Goal: Entertainment & Leisure: Consume media (video, audio)

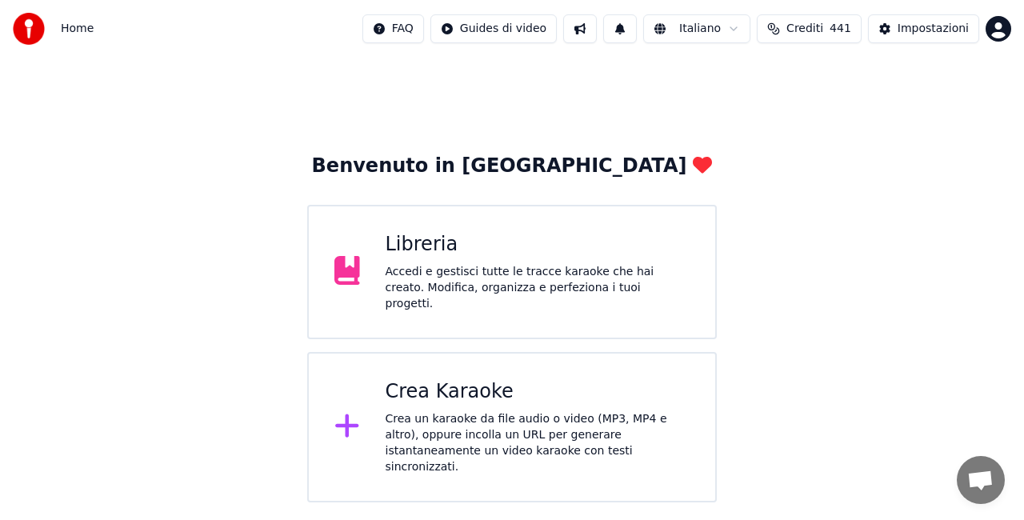
click at [519, 285] on div "Accedi e gestisci tutte le tracce karaoke che hai creato. Modifica, organizza e…" at bounding box center [538, 288] width 305 height 48
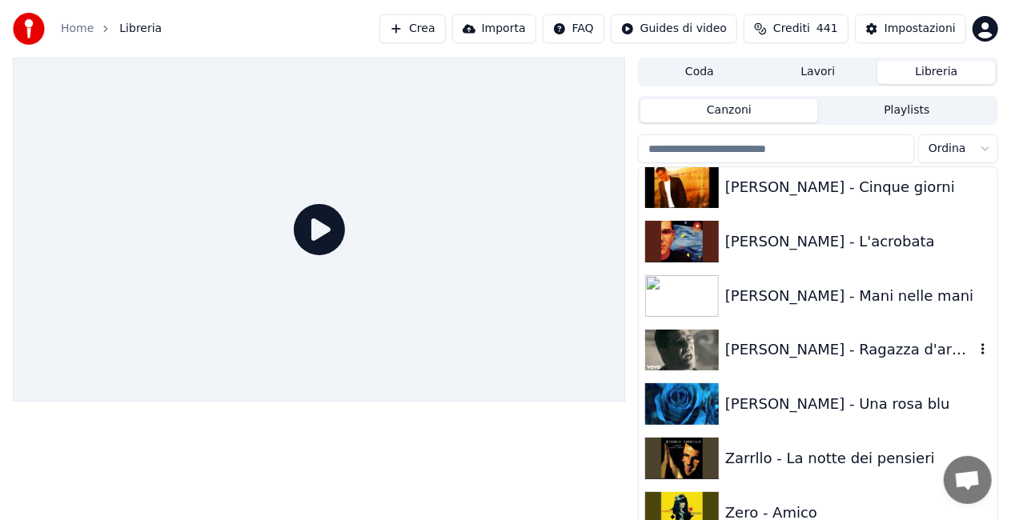
scroll to position [21908, 0]
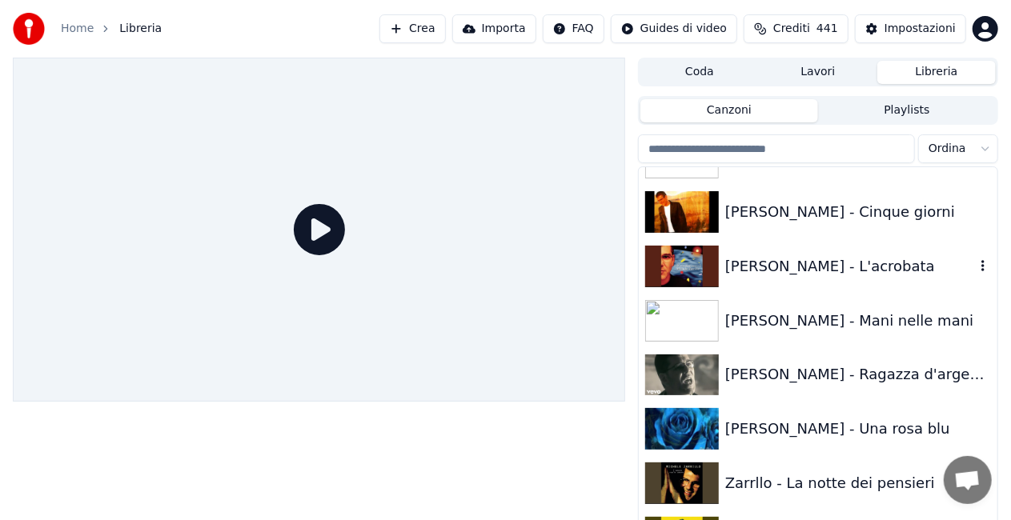
click at [835, 262] on div "[PERSON_NAME] - L'acrobata" at bounding box center [850, 266] width 250 height 22
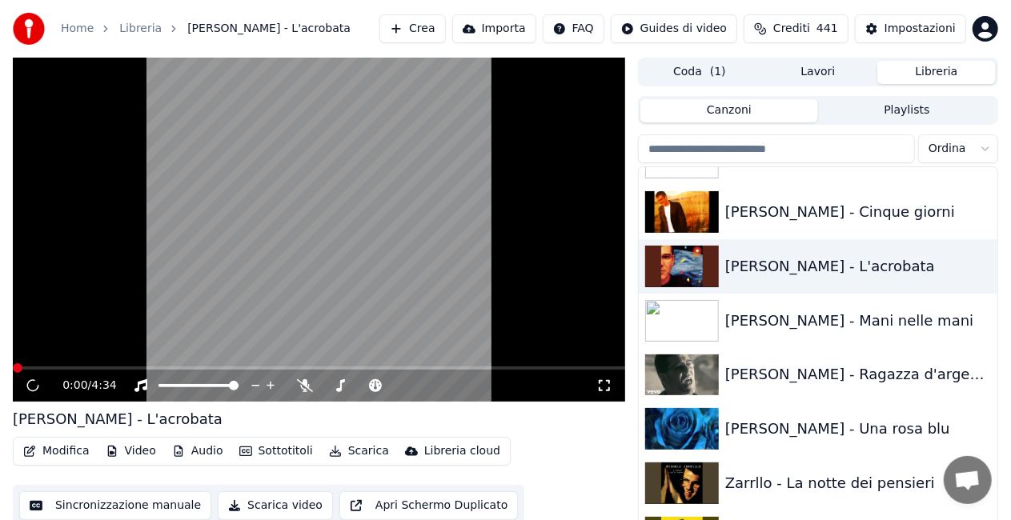
click at [607, 391] on icon at bounding box center [603, 385] width 11 height 11
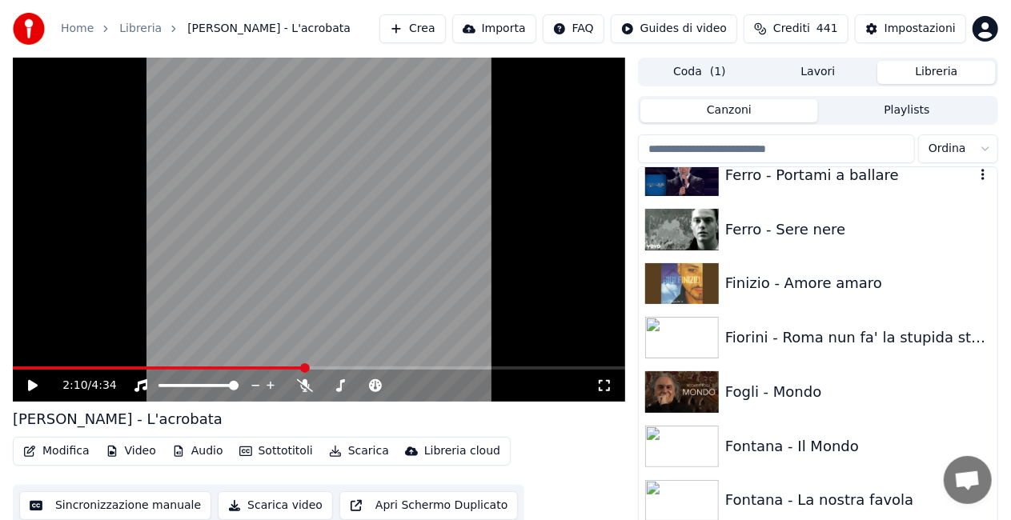
scroll to position [7856, 0]
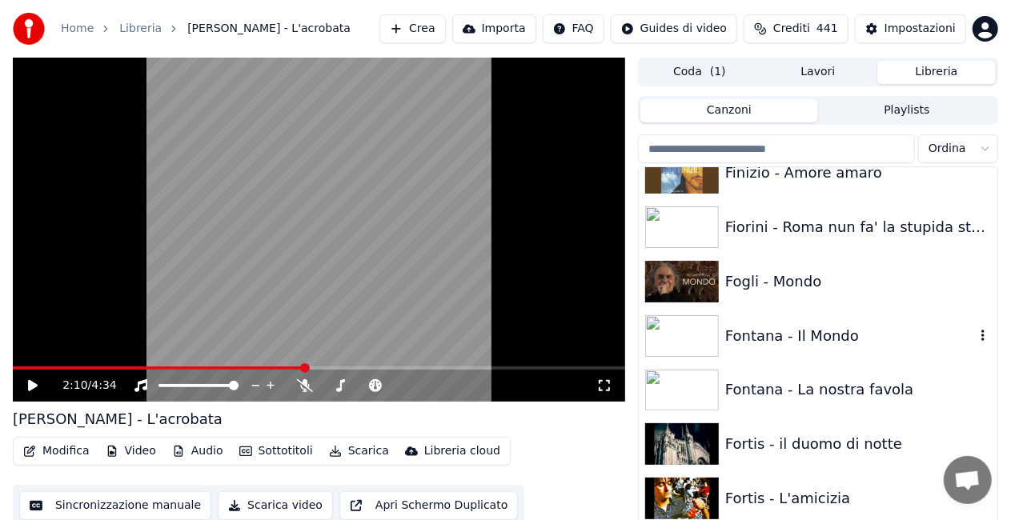
click at [770, 342] on div "Fontana - Il Mondo" at bounding box center [850, 336] width 250 height 22
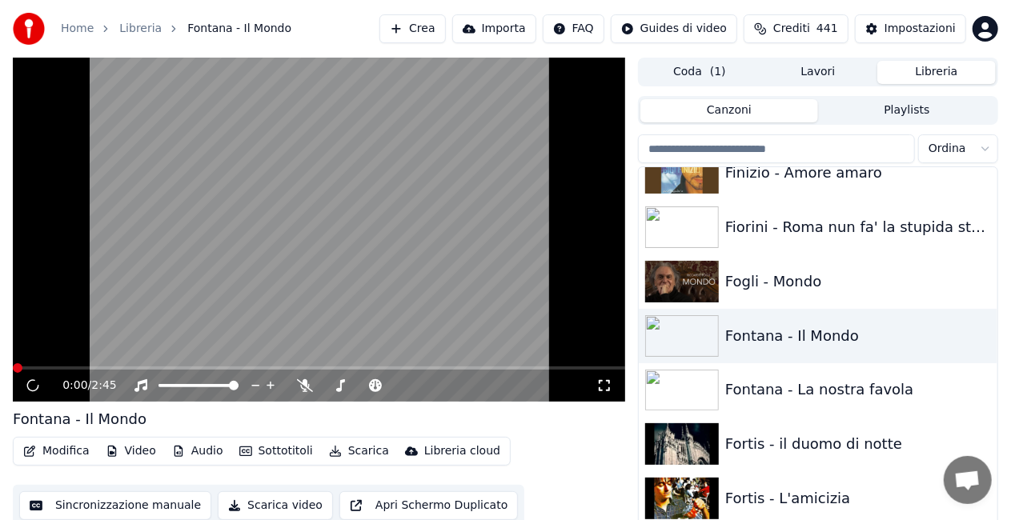
click at [608, 381] on icon at bounding box center [603, 385] width 11 height 11
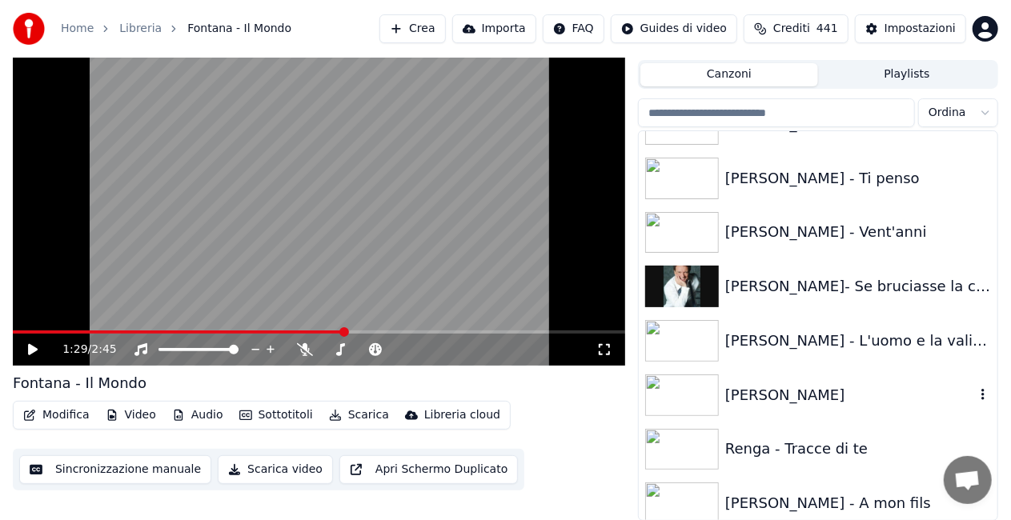
scroll to position [16736, 0]
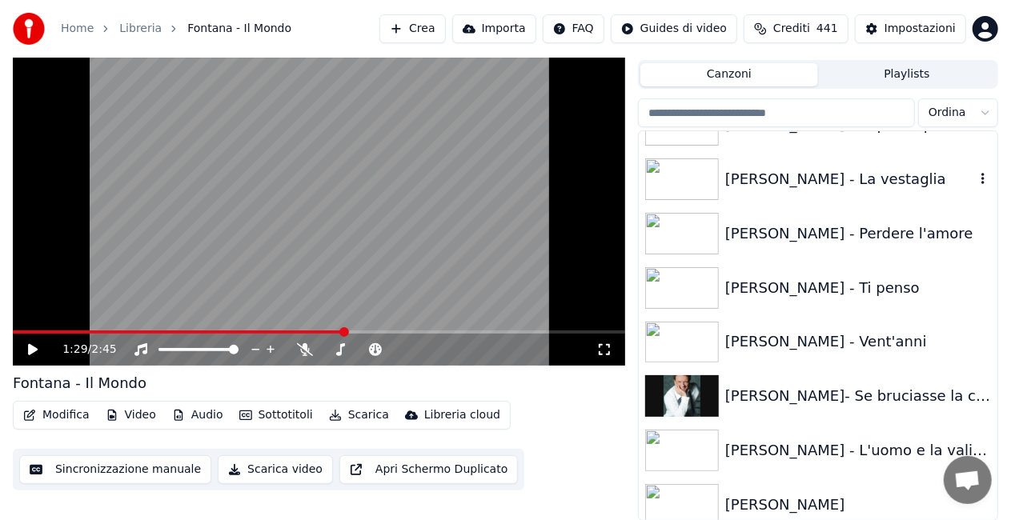
click at [776, 178] on div "[PERSON_NAME] - La vestaglia" at bounding box center [850, 179] width 250 height 22
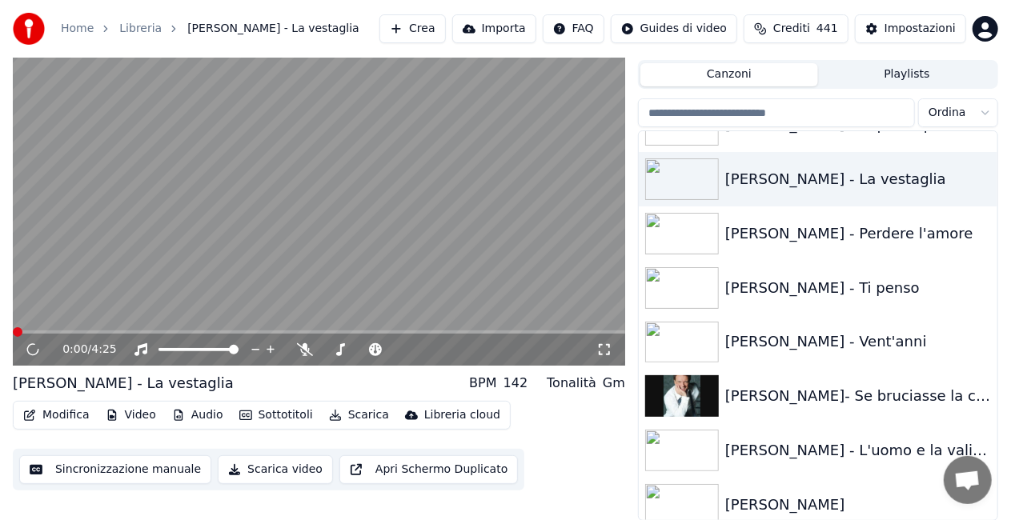
click at [606, 354] on icon at bounding box center [604, 349] width 16 height 13
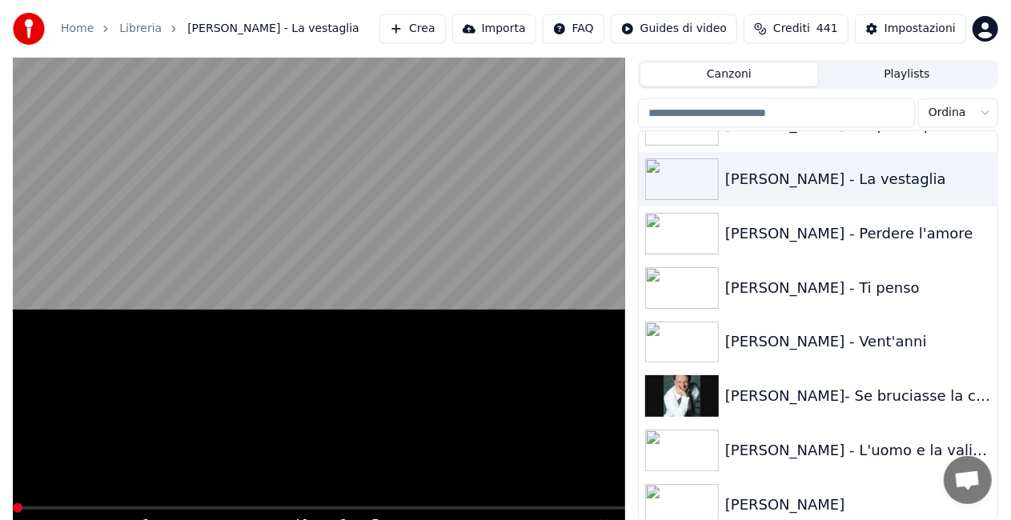
scroll to position [22, 0]
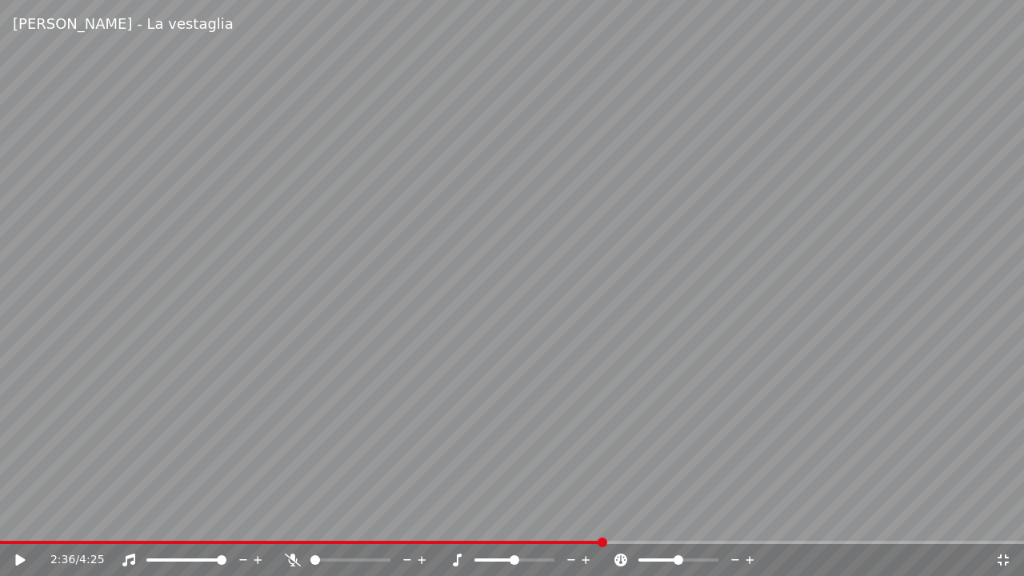
click at [8, 519] on div "2:36 / 4:25" at bounding box center [512, 560] width 1024 height 32
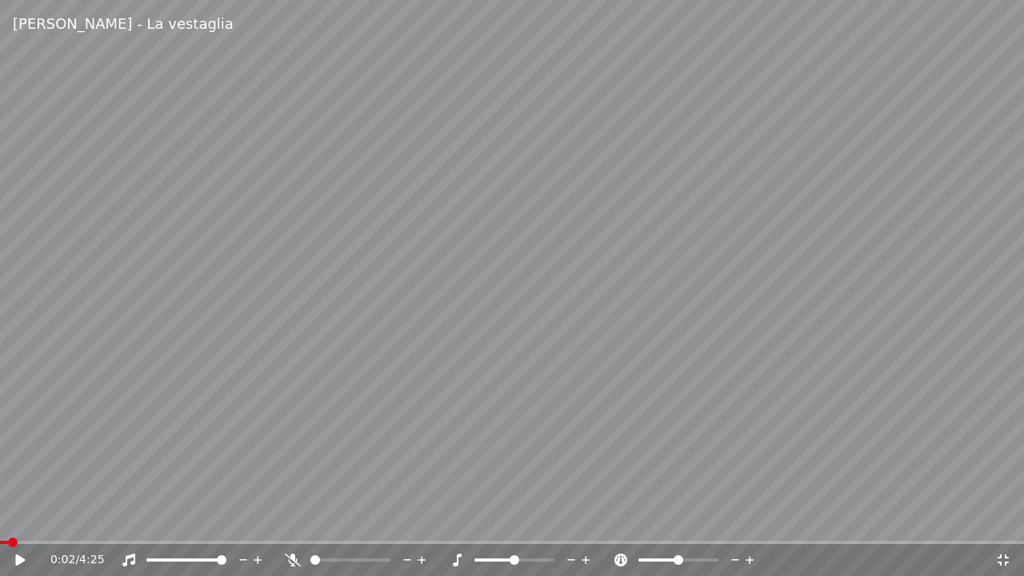
click at [8, 519] on span at bounding box center [4, 542] width 8 height 3
click at [16, 519] on div "0:02 / 4:25" at bounding box center [512, 560] width 1024 height 32
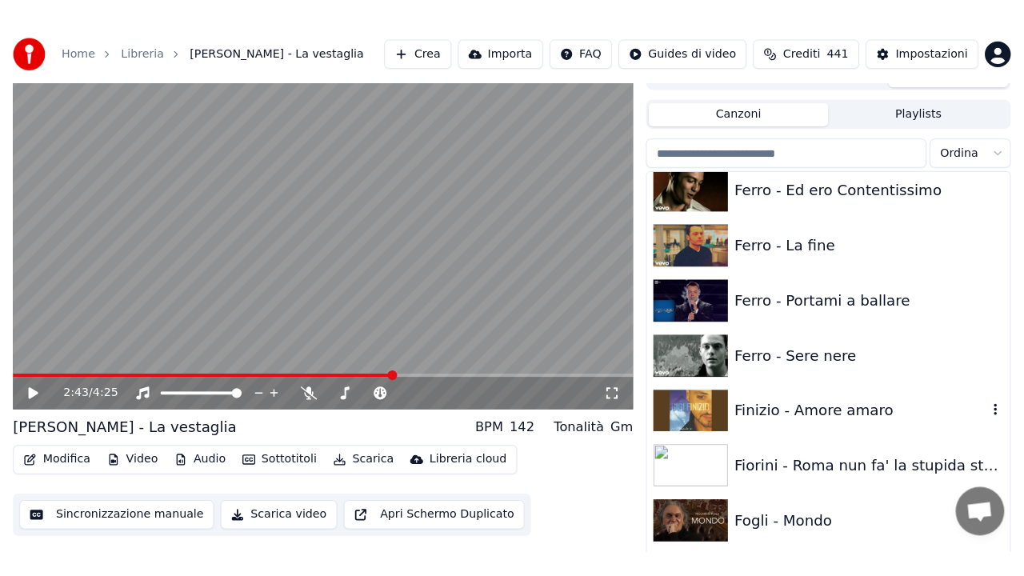
scroll to position [7482, 0]
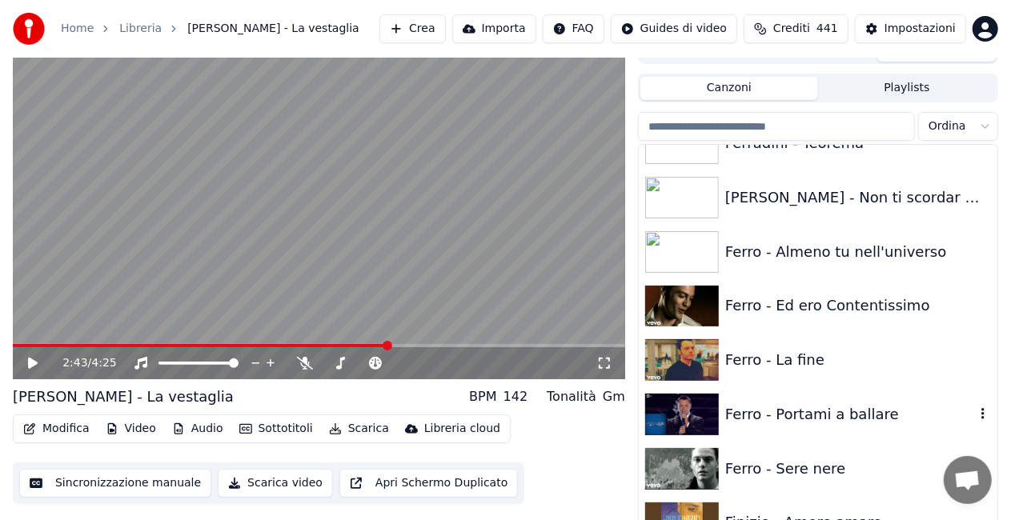
click at [864, 403] on div "Ferro - Portami a ballare" at bounding box center [850, 414] width 250 height 22
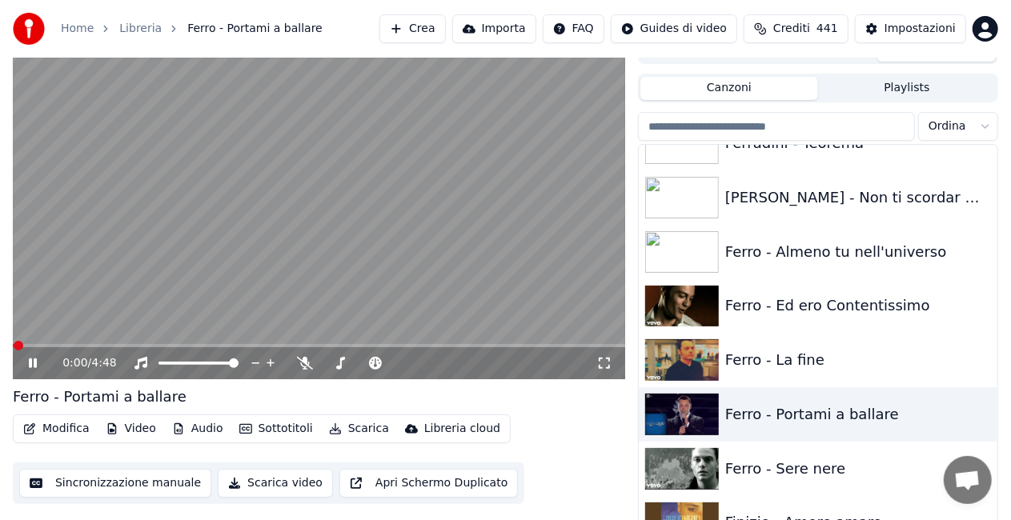
click at [608, 358] on icon at bounding box center [604, 363] width 16 height 13
